Goal: Task Accomplishment & Management: Manage account settings

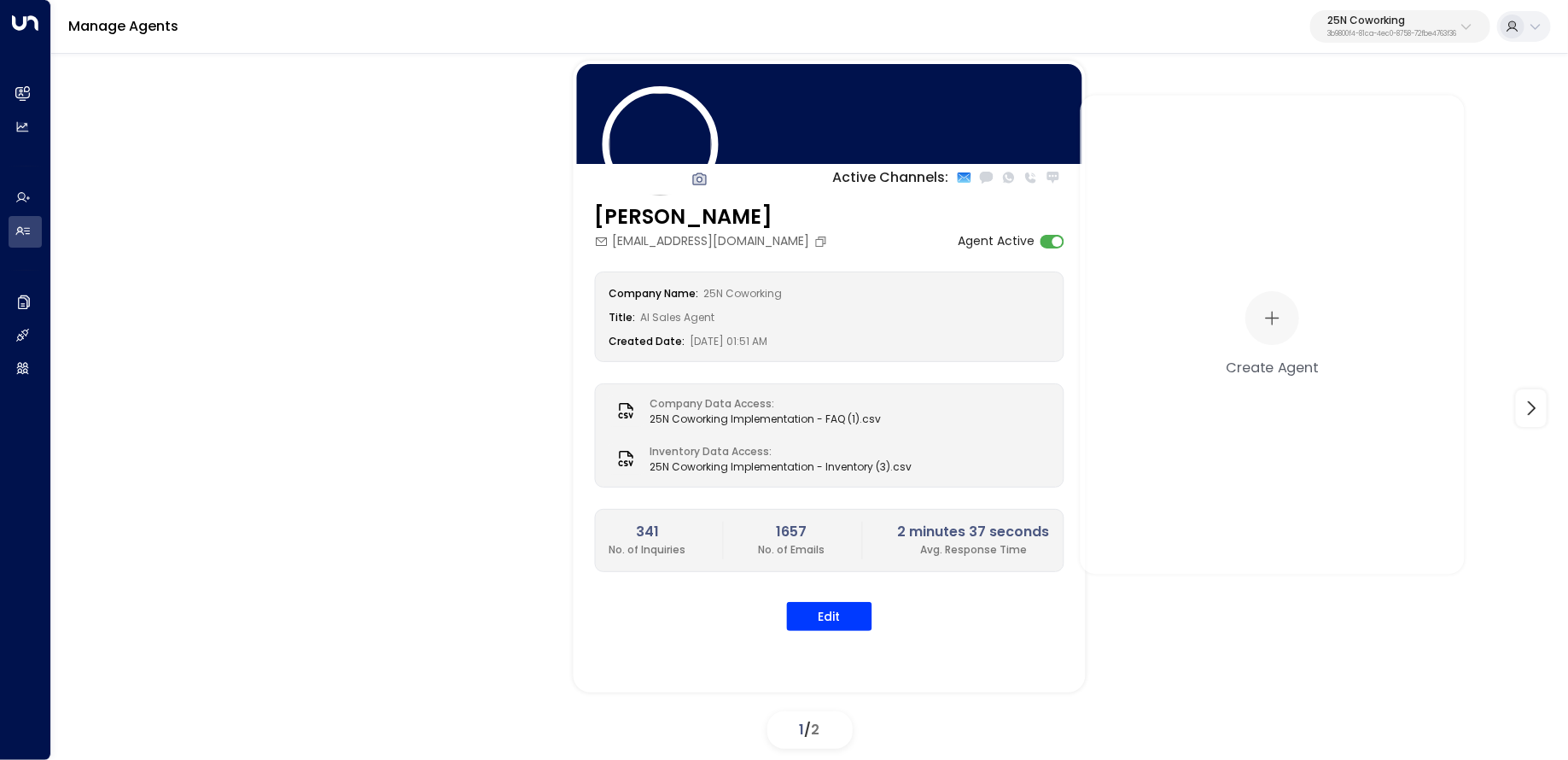
click at [1375, 30] on p "3b9800f4-81ca-4ec0-8758-72fbe4763f36" at bounding box center [1391, 33] width 129 height 7
type input "****"
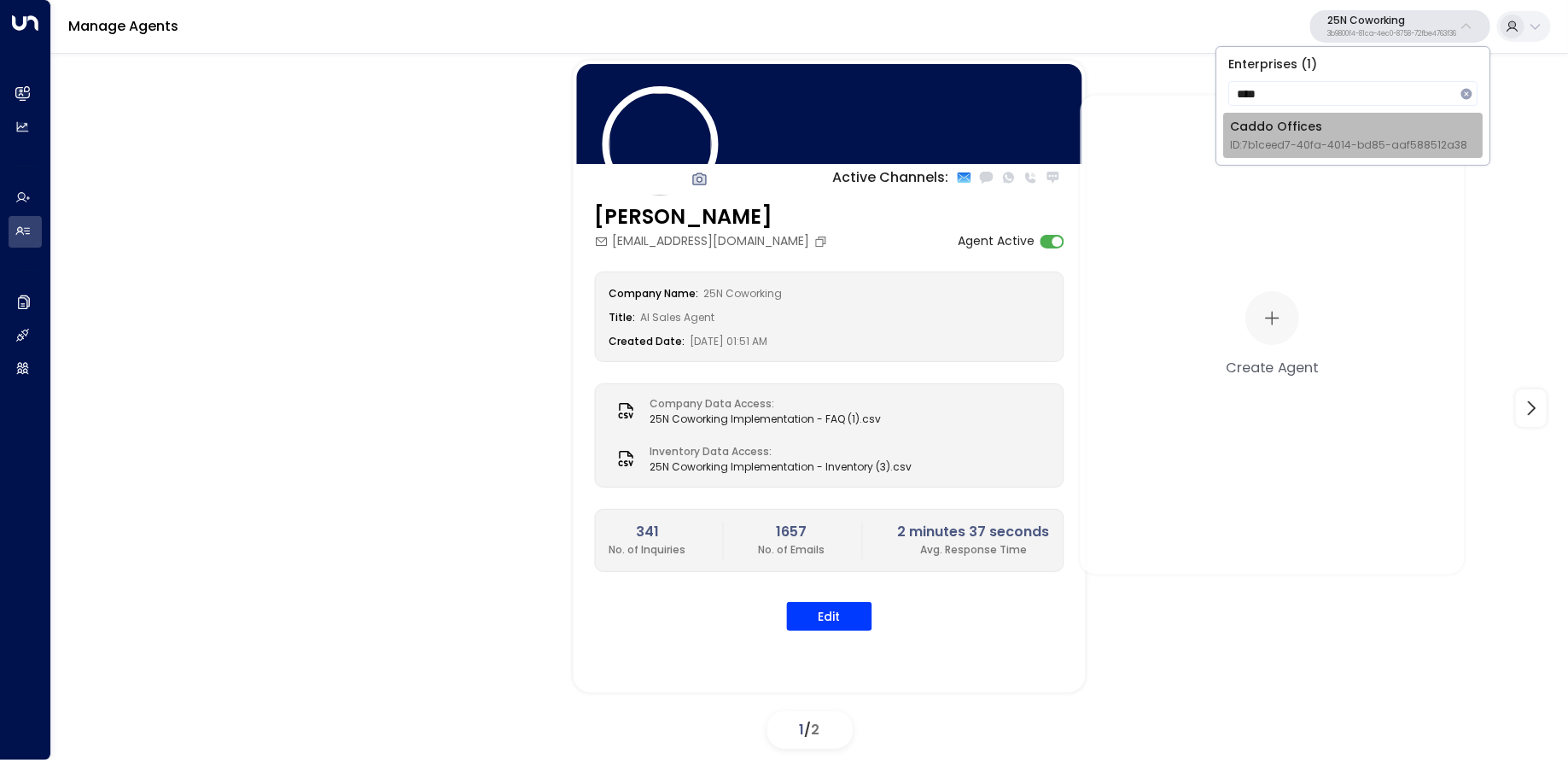
click at [1251, 134] on div "Caddo Offices ID: 7b1ceed7-40fa-4014-bd85-aaf588512a38" at bounding box center [1349, 135] width 237 height 35
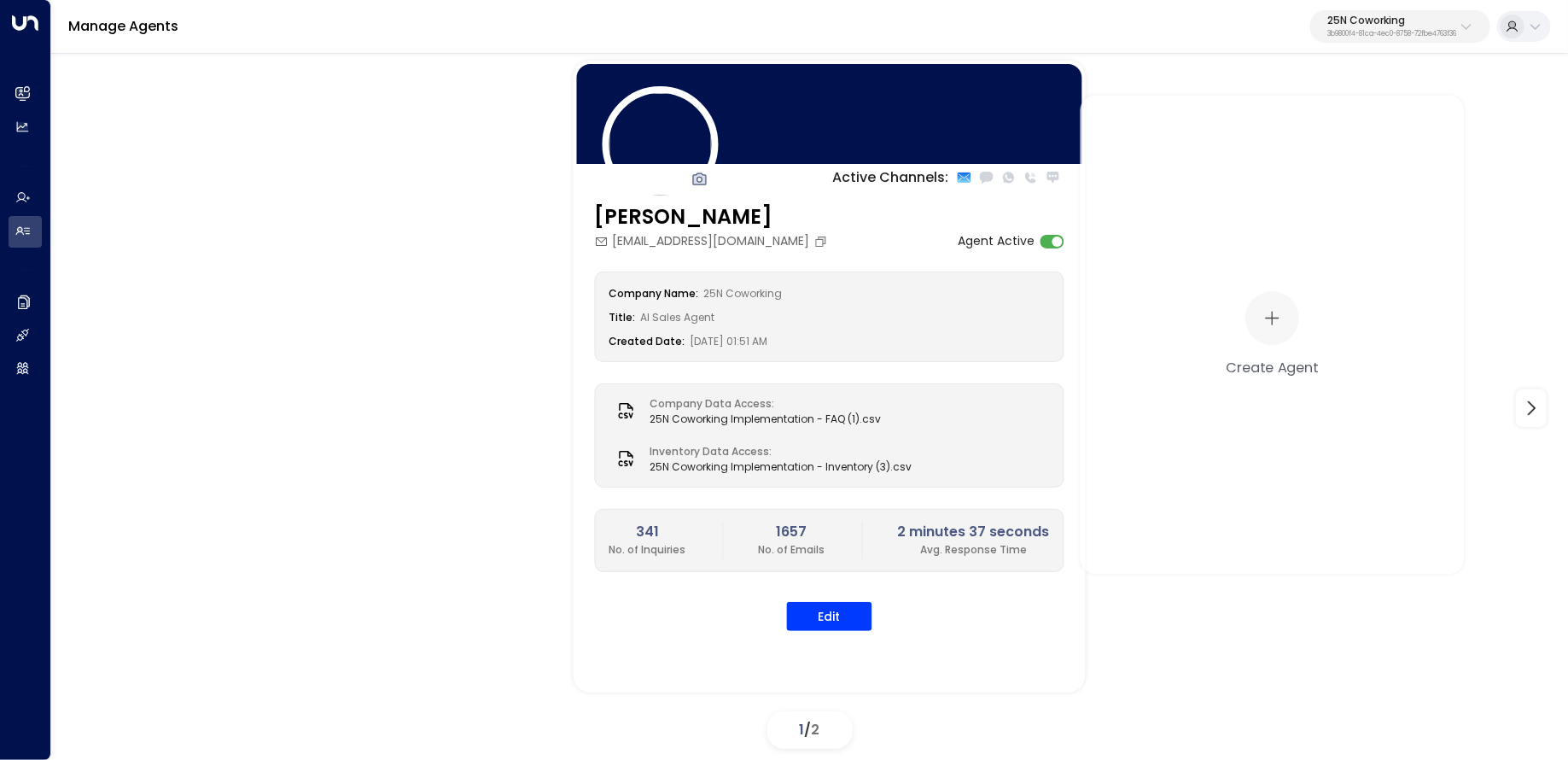
click at [1426, 23] on p "25N Coworking" at bounding box center [1391, 20] width 129 height 10
type input "****"
click at [1276, 136] on div "Caddo Offices ID: 7b1ceed7-40fa-4014-bd85-aaf588512a38" at bounding box center [1349, 135] width 237 height 35
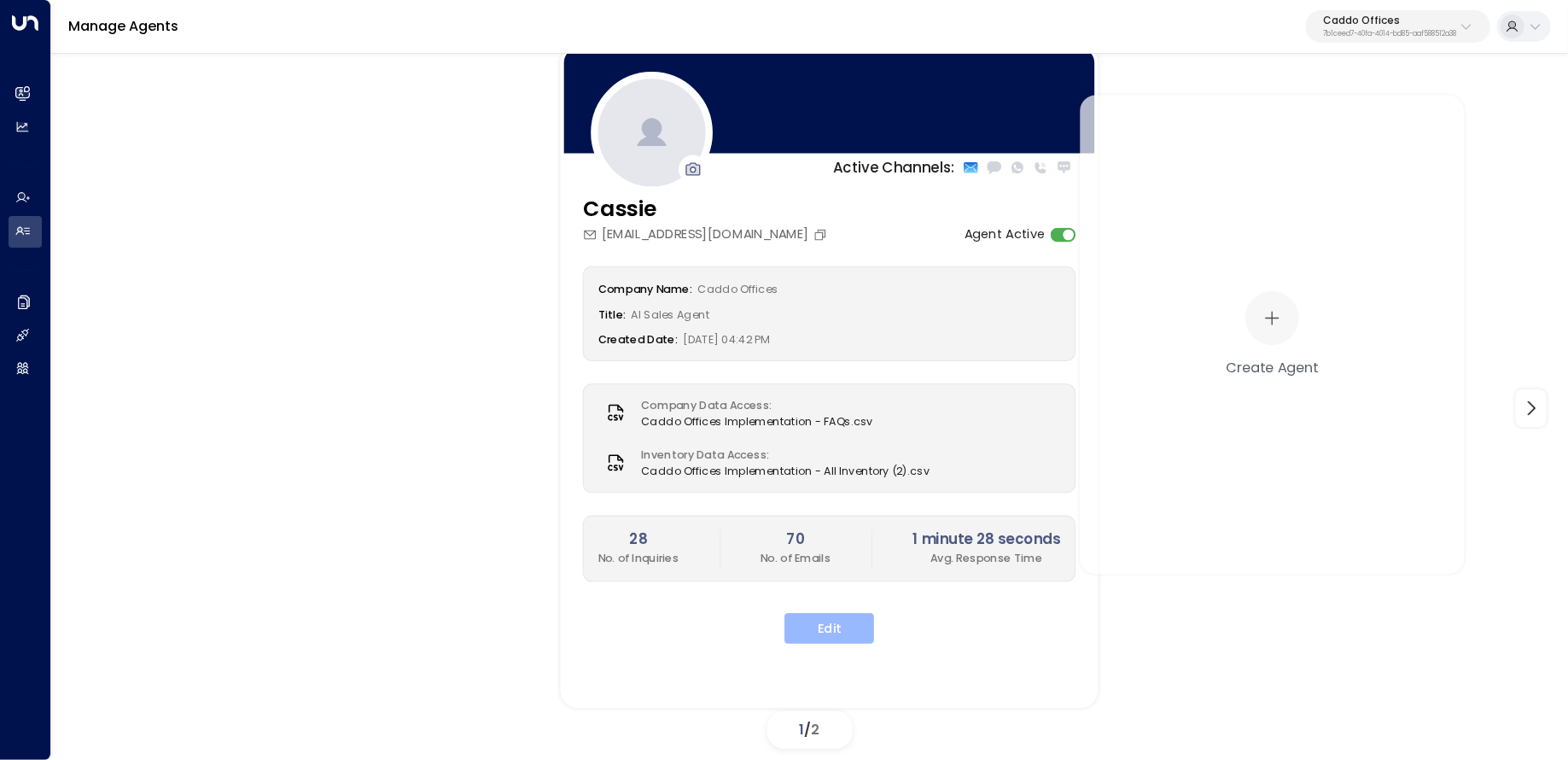
click at [830, 636] on button "Edit" at bounding box center [829, 628] width 89 height 30
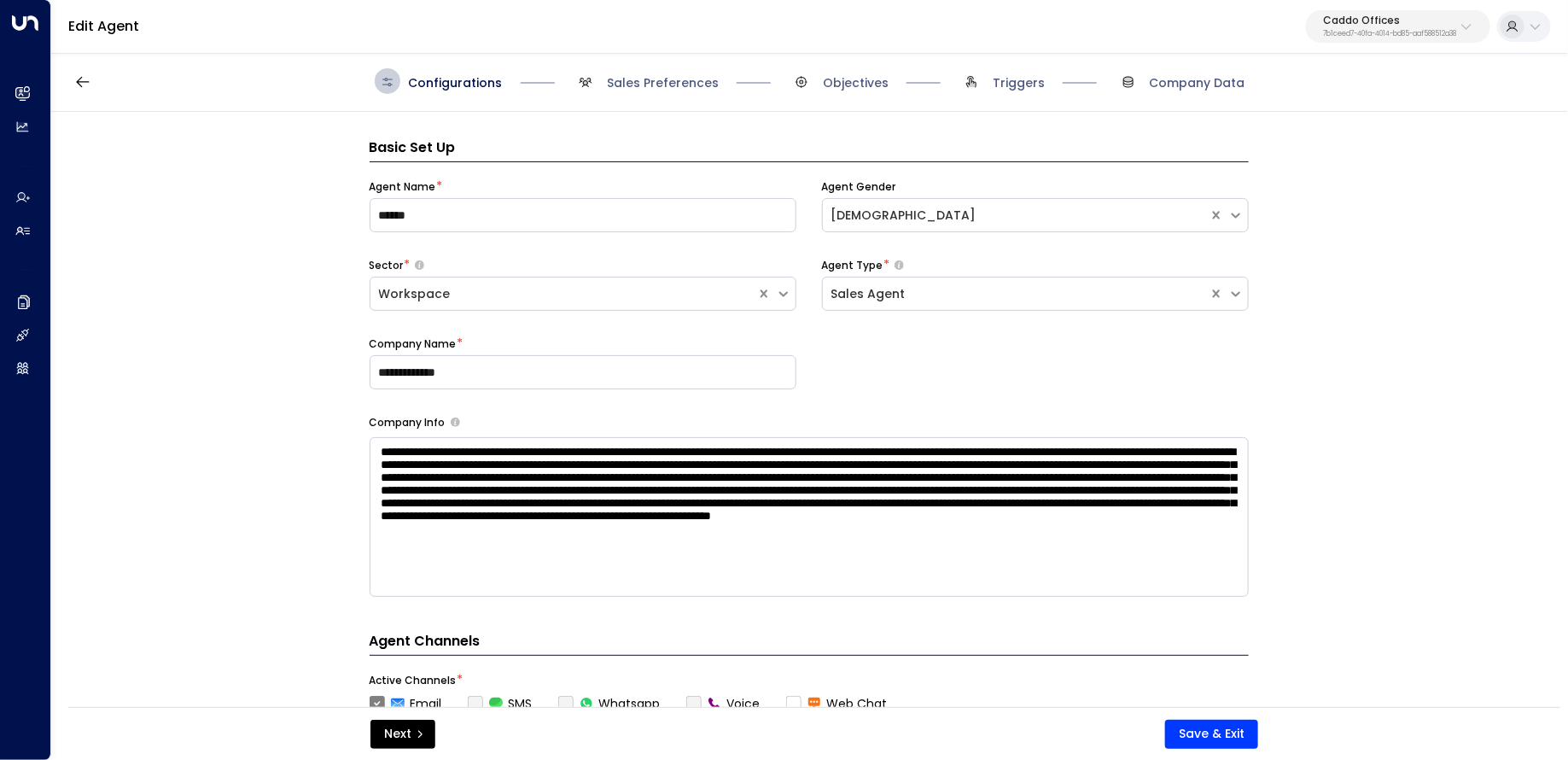
scroll to position [26, 0]
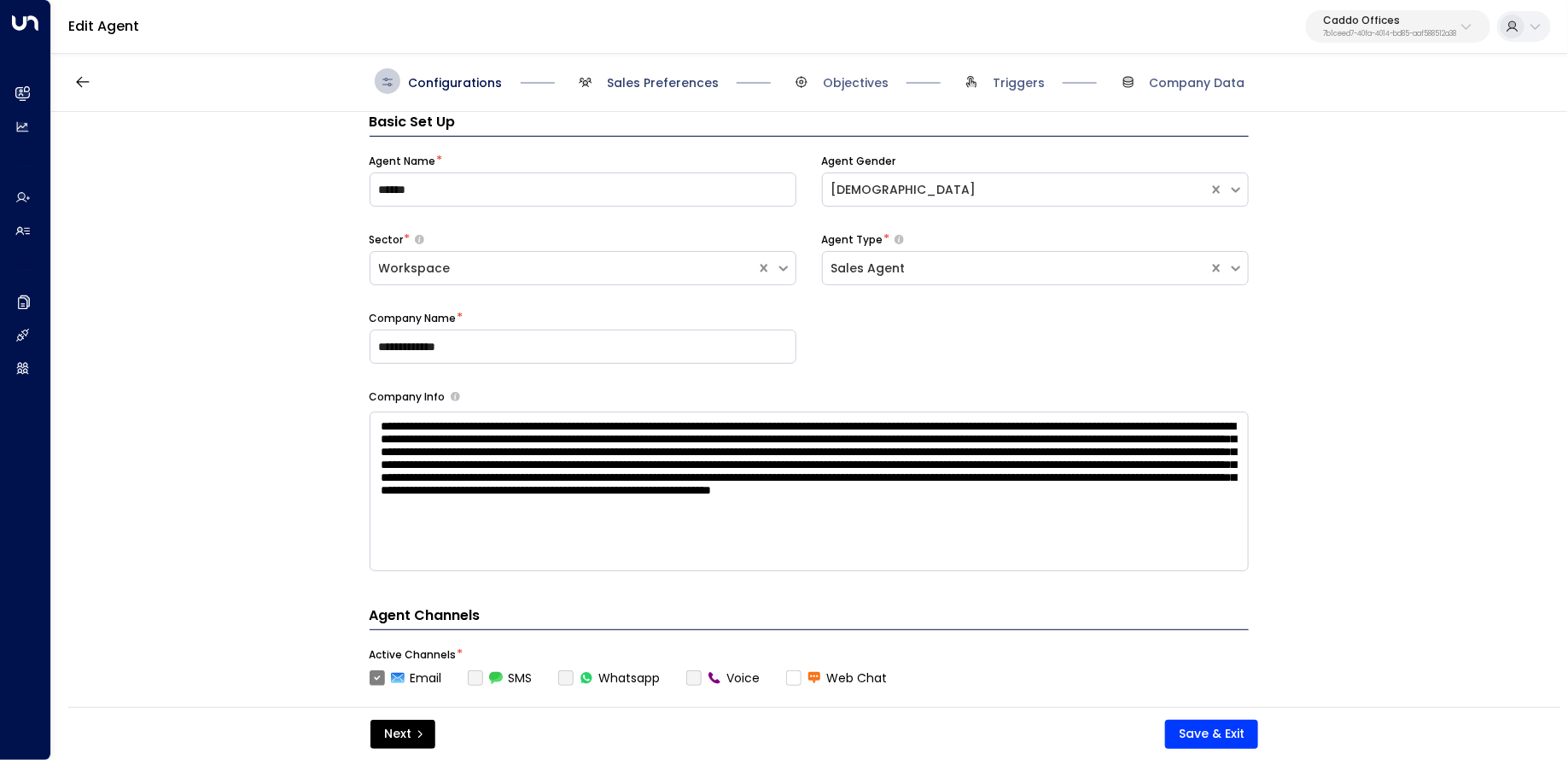
click at [621, 86] on span "Sales Preferences" at bounding box center [663, 83] width 112 height 17
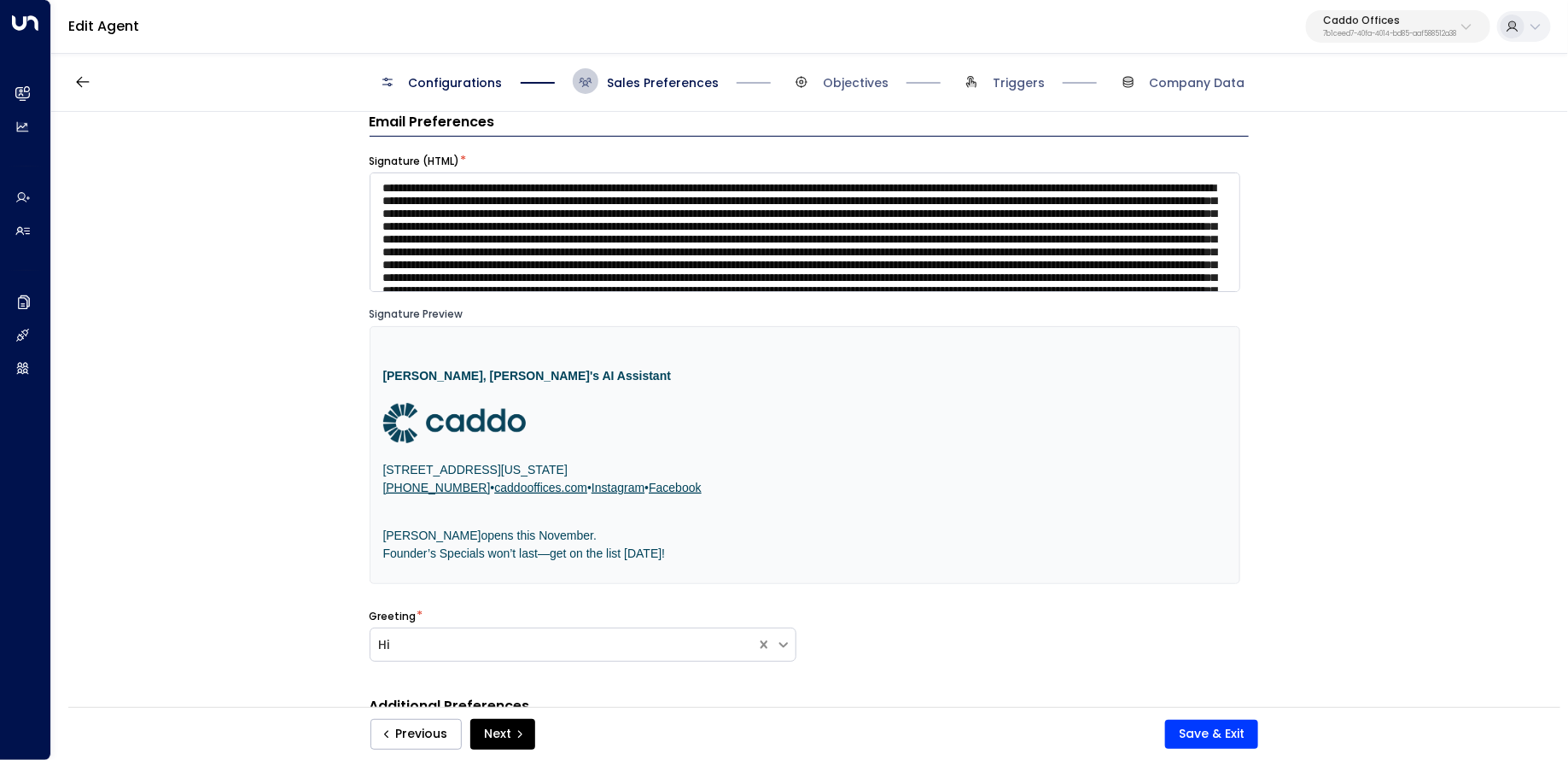
click at [406, 62] on div "Configurations Sales Preferences Objectives Triggers Company Data" at bounding box center [809, 82] width 1517 height 61
click at [414, 82] on span "Configurations" at bounding box center [455, 83] width 94 height 17
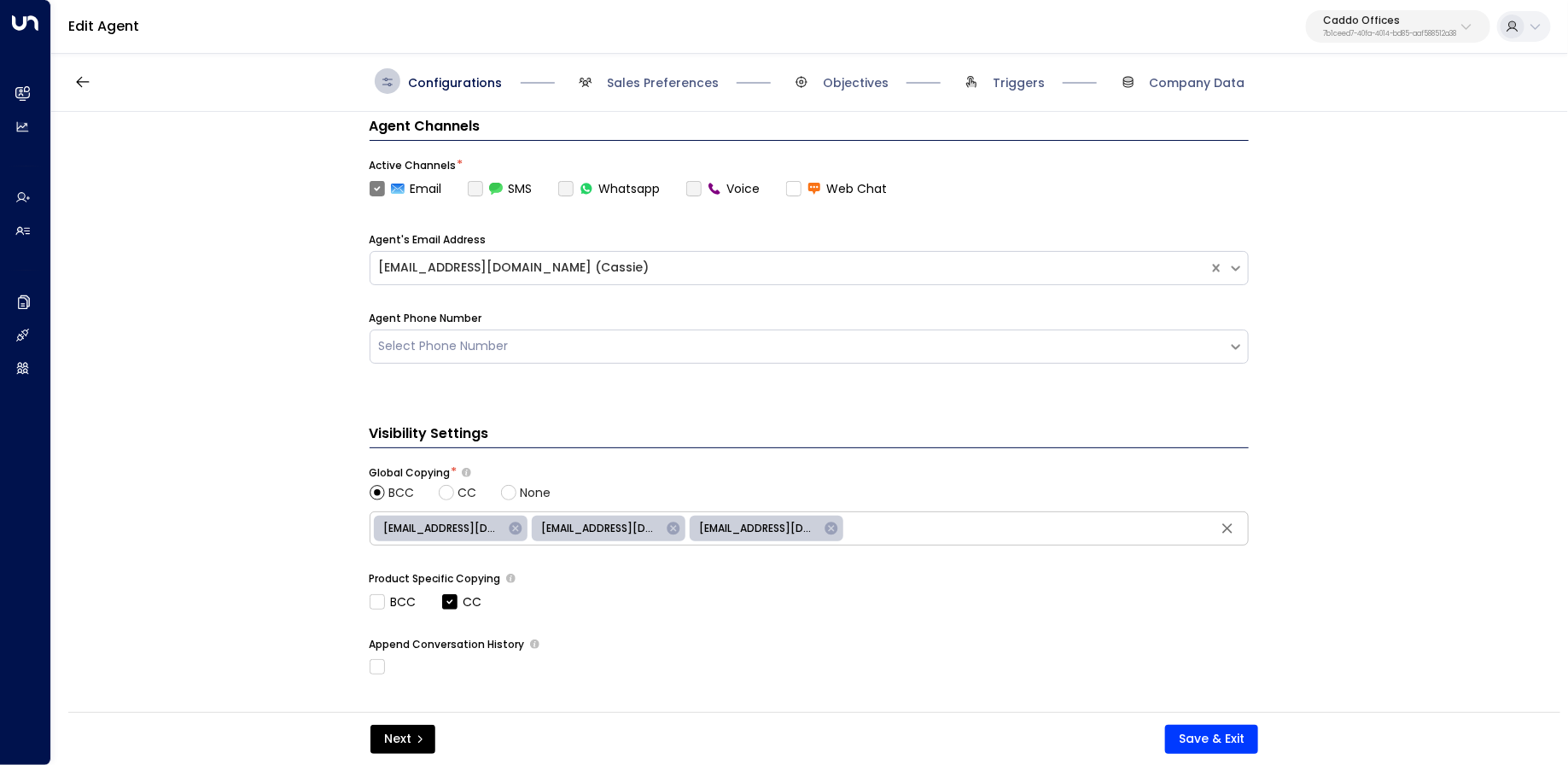
scroll to position [679, 0]
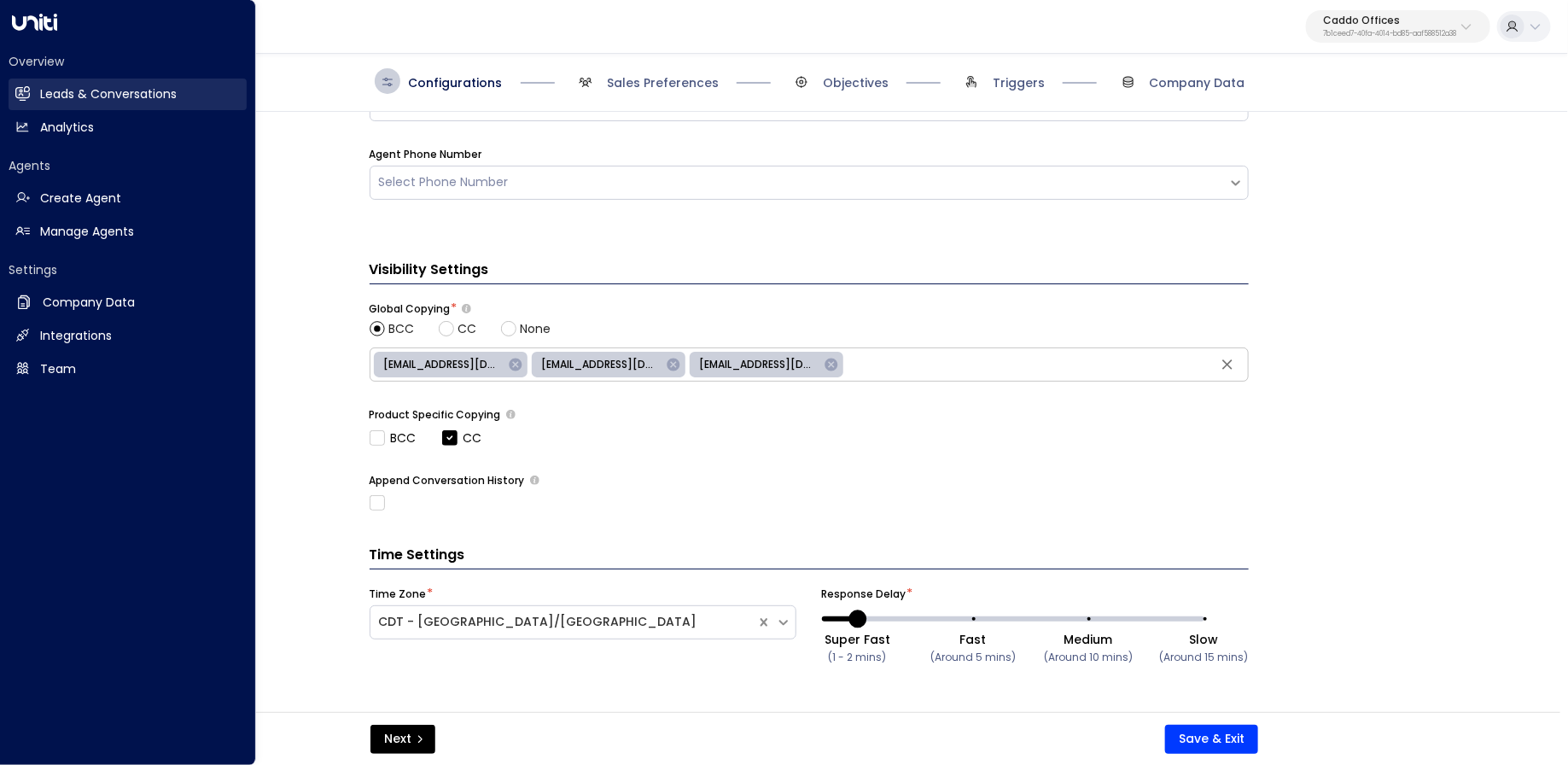
click at [28, 93] on icon at bounding box center [23, 93] width 13 height 10
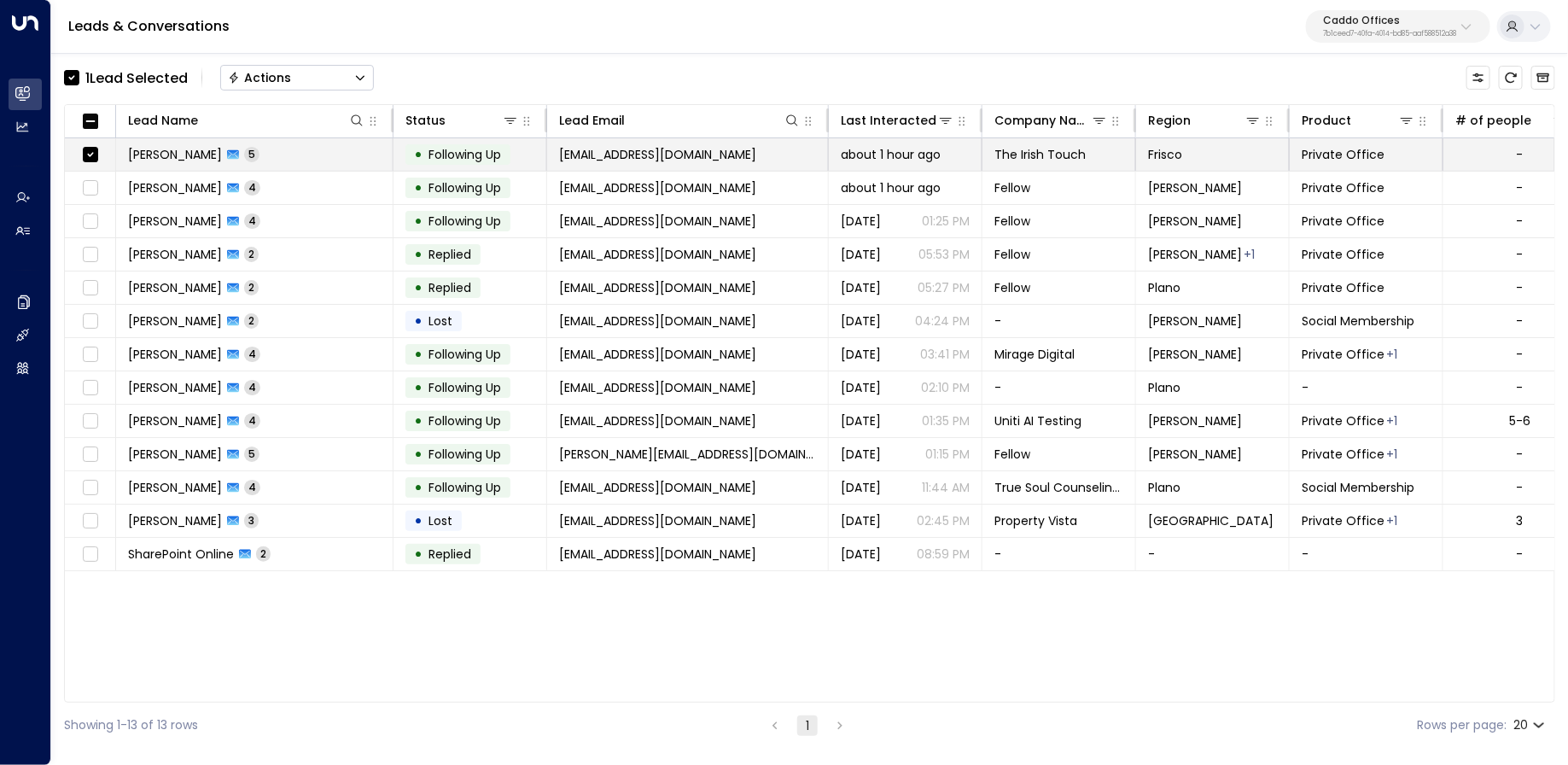
click at [300, 152] on td "[PERSON_NAME] 5" at bounding box center [255, 155] width 277 height 32
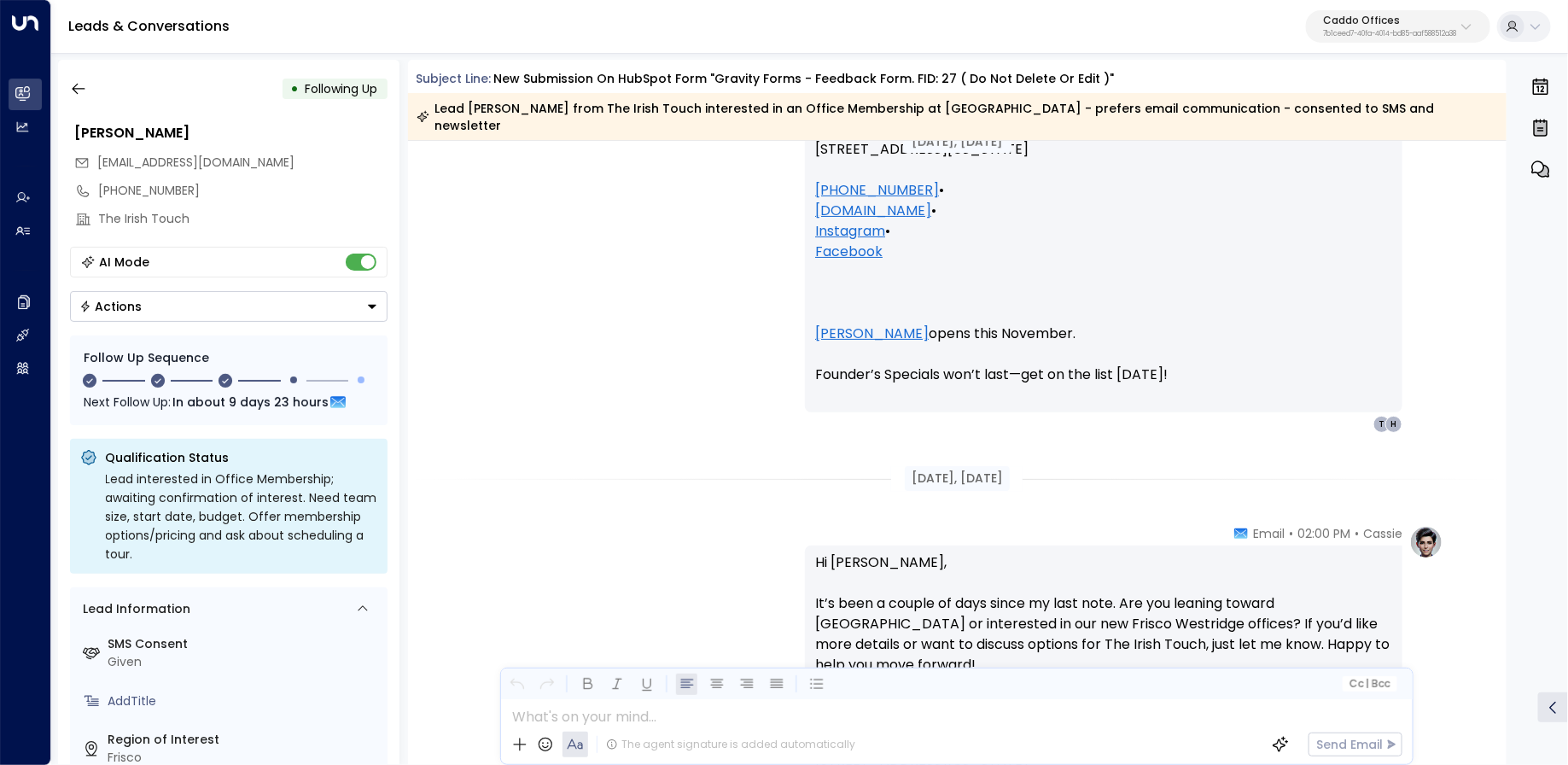
scroll to position [3471, 0]
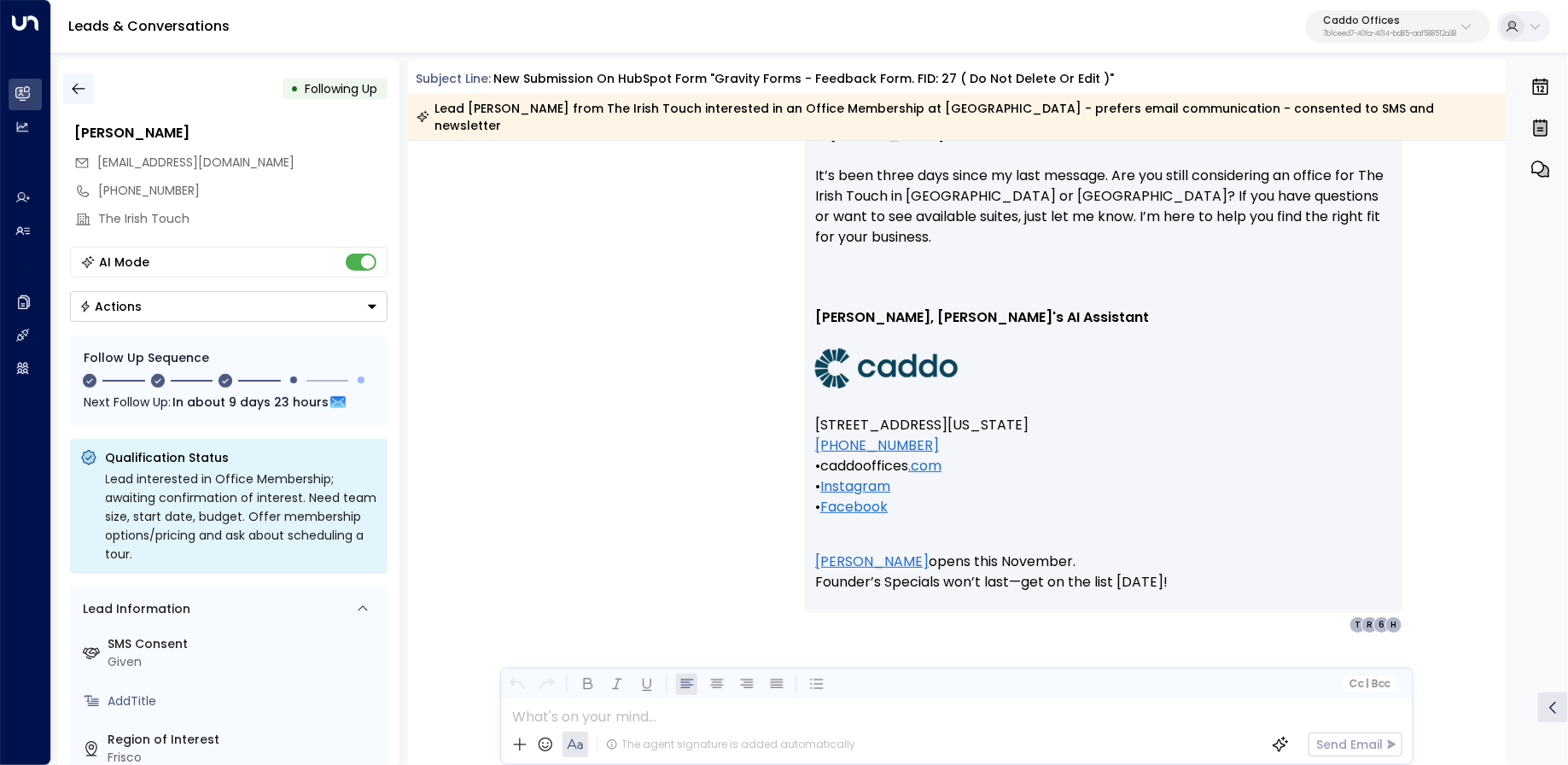
click at [85, 98] on button "button" at bounding box center [79, 88] width 30 height 30
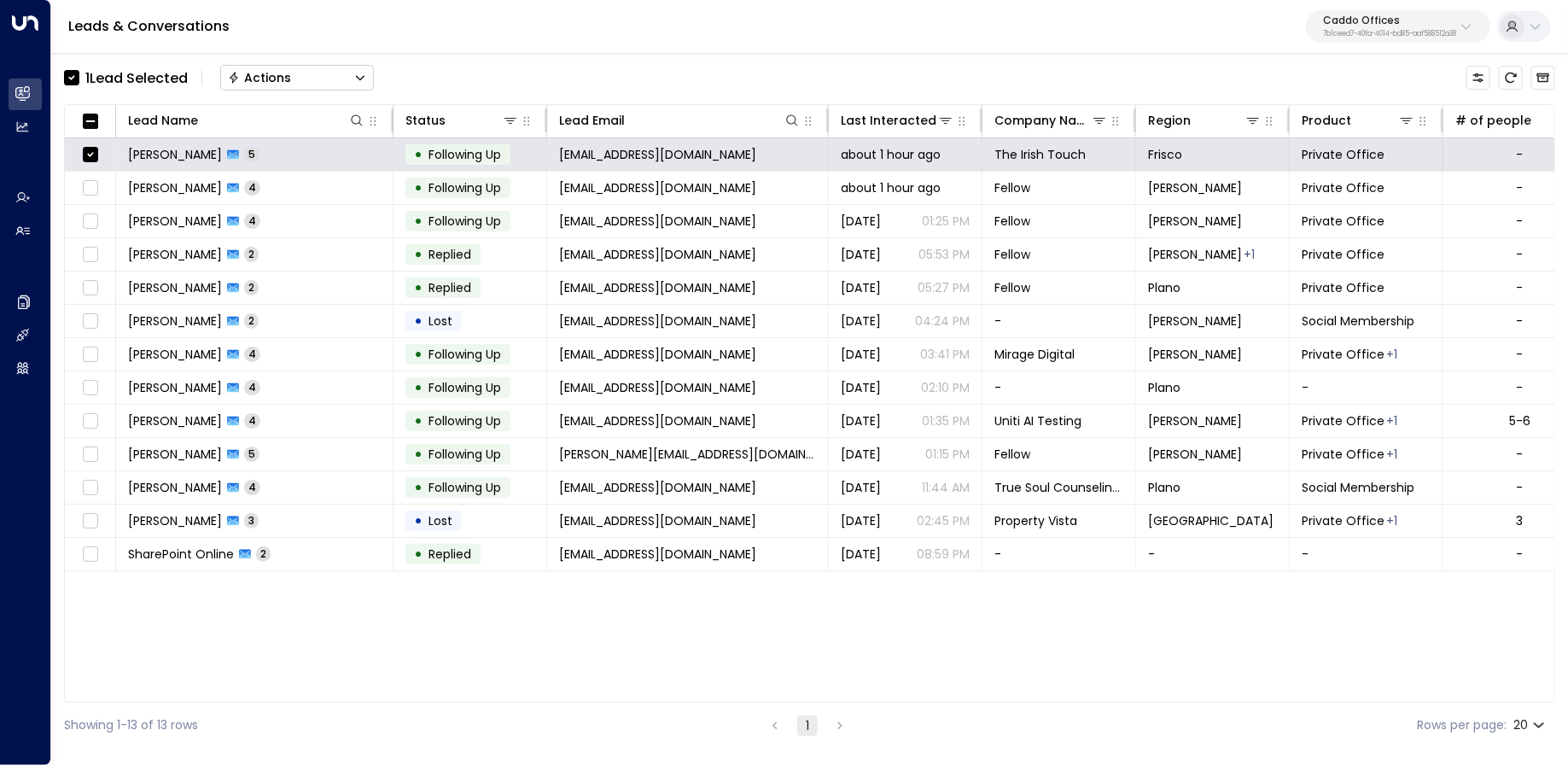
click at [331, 80] on button "Actions" at bounding box center [297, 77] width 154 height 26
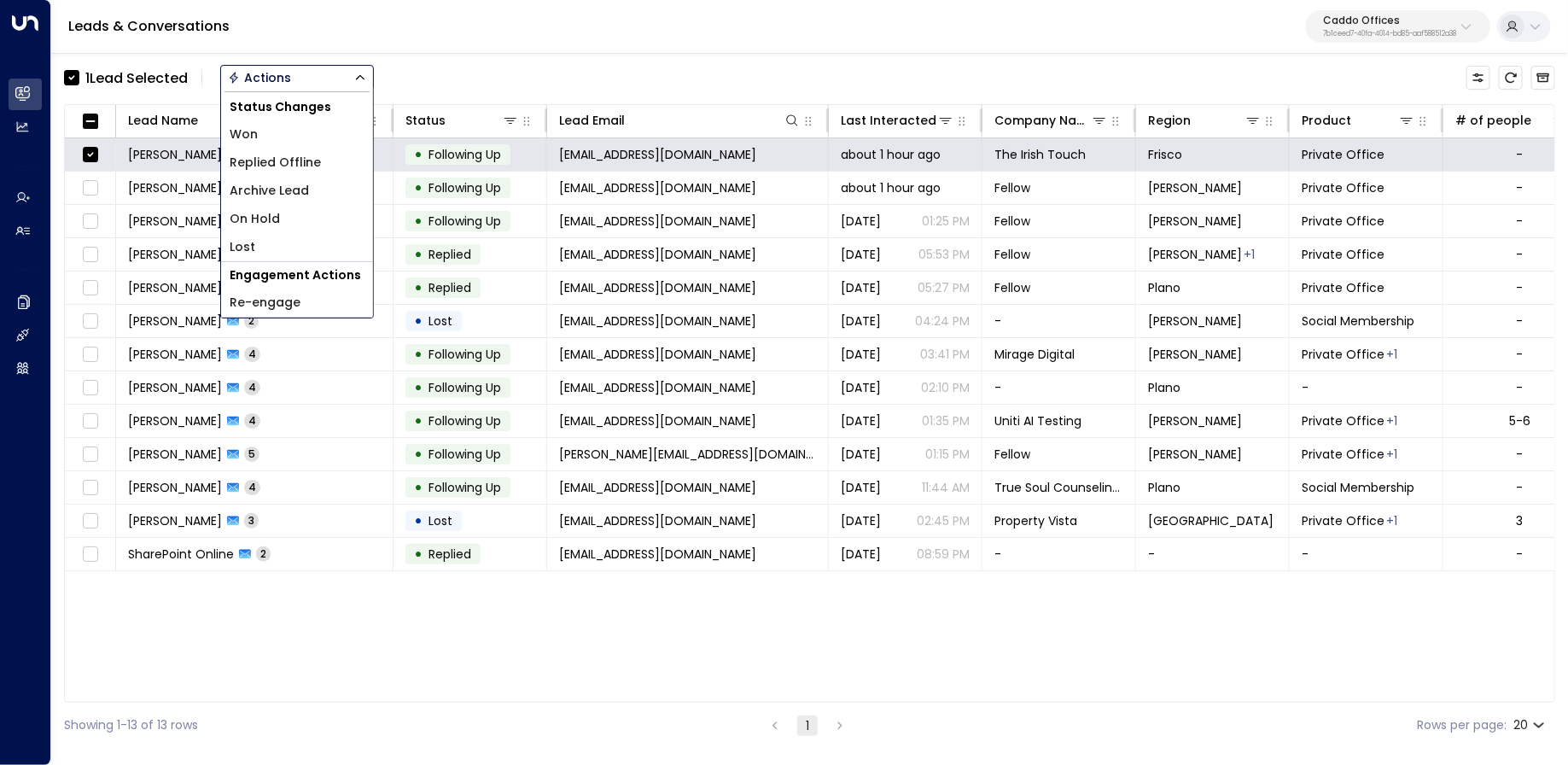
click at [308, 188] on span "Archive Lead" at bounding box center [270, 190] width 80 height 18
